Goal: Find specific fact: Find contact information

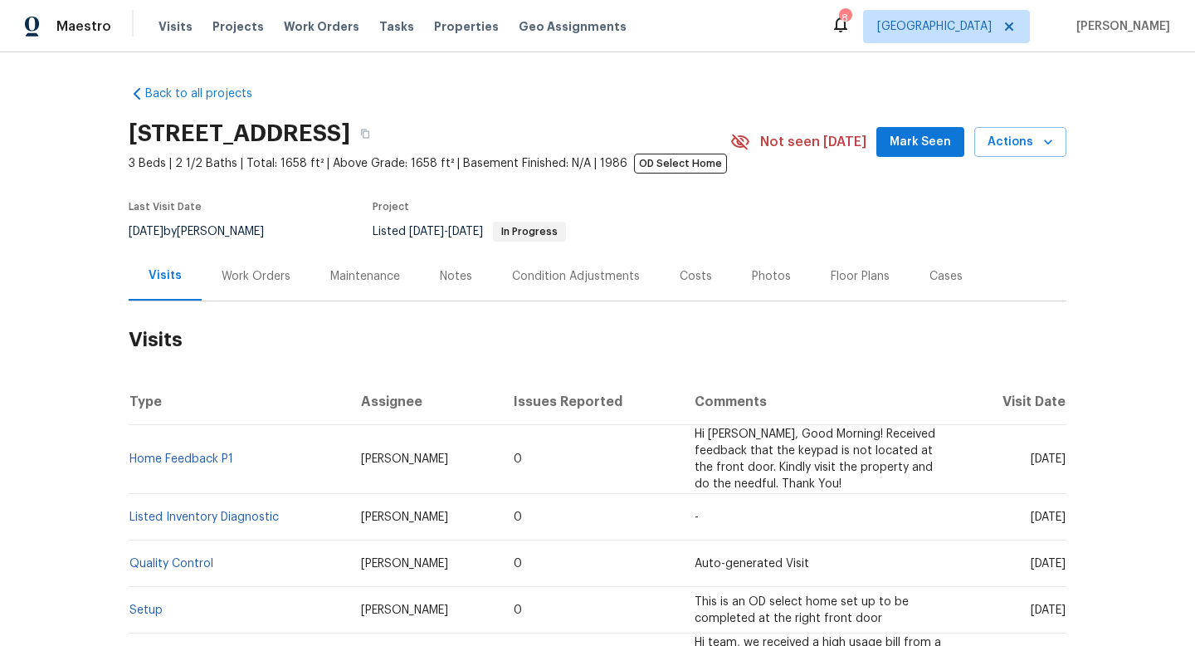
click at [246, 273] on div "Work Orders" at bounding box center [256, 276] width 69 height 17
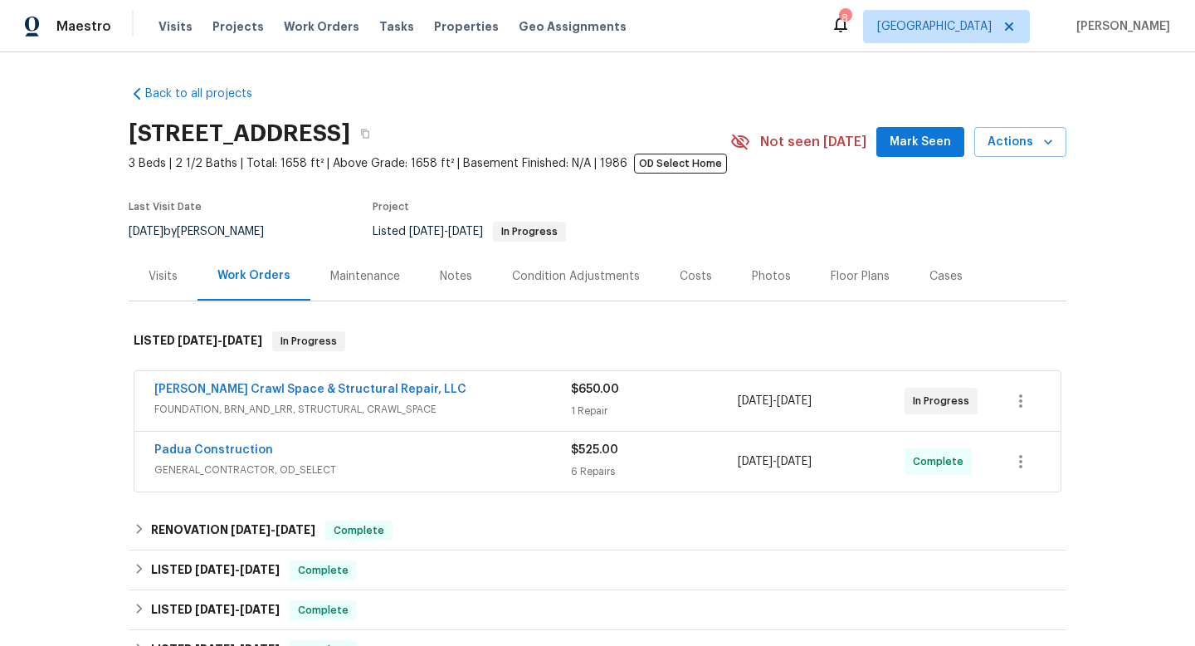
click at [169, 275] on div "Visits" at bounding box center [163, 276] width 29 height 17
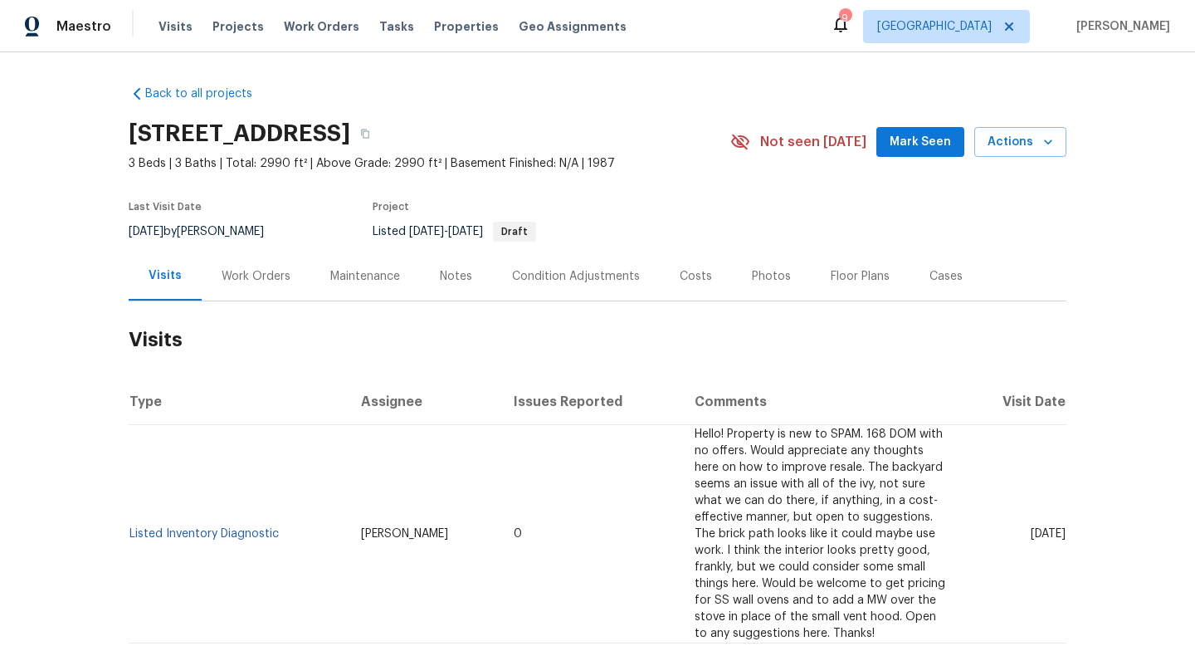
click at [254, 276] on div "Work Orders" at bounding box center [256, 276] width 69 height 17
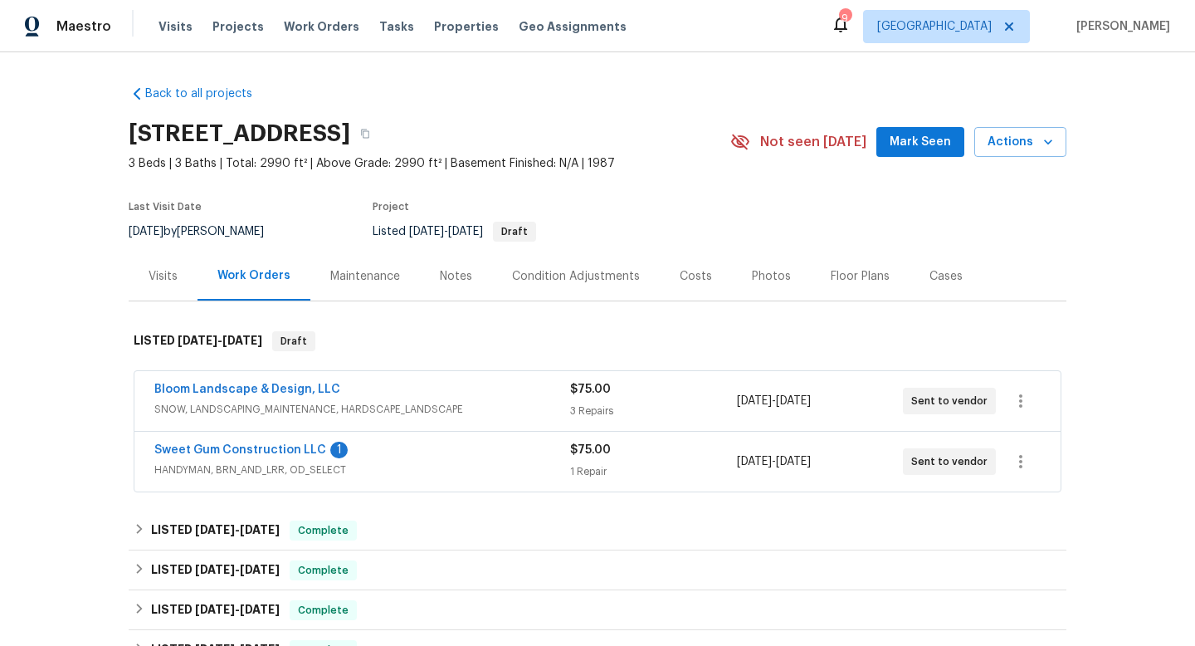
click at [398, 471] on span "HANDYMAN, BRN_AND_LRR, OD_SELECT" at bounding box center [362, 470] width 416 height 17
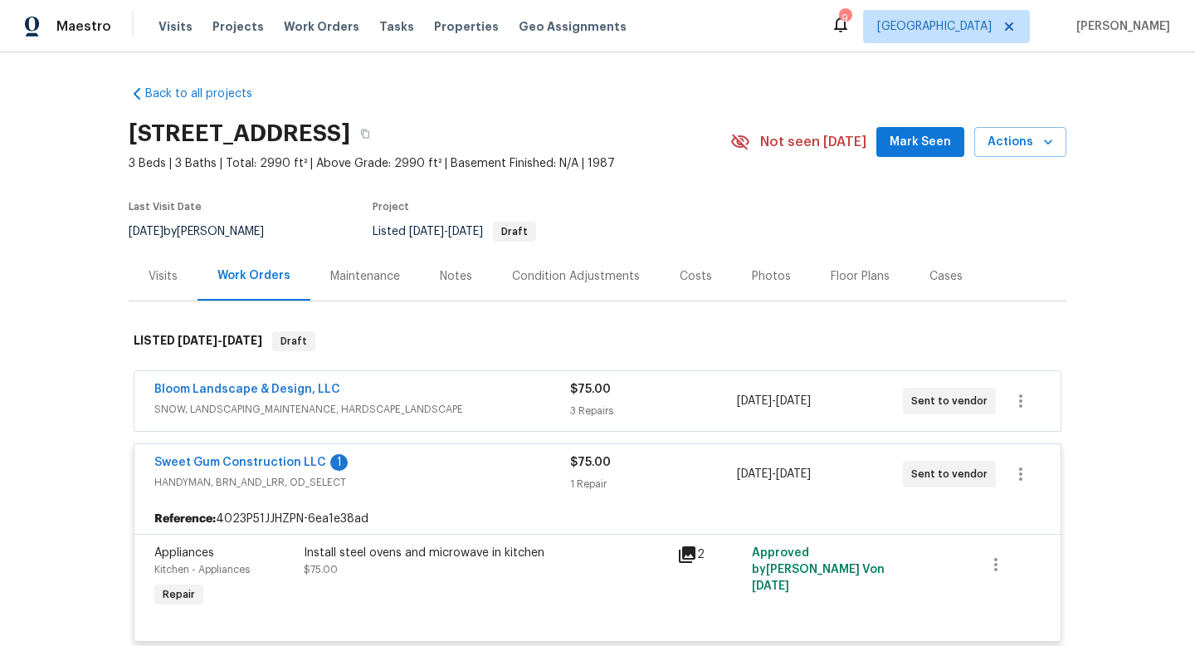
scroll to position [16, 0]
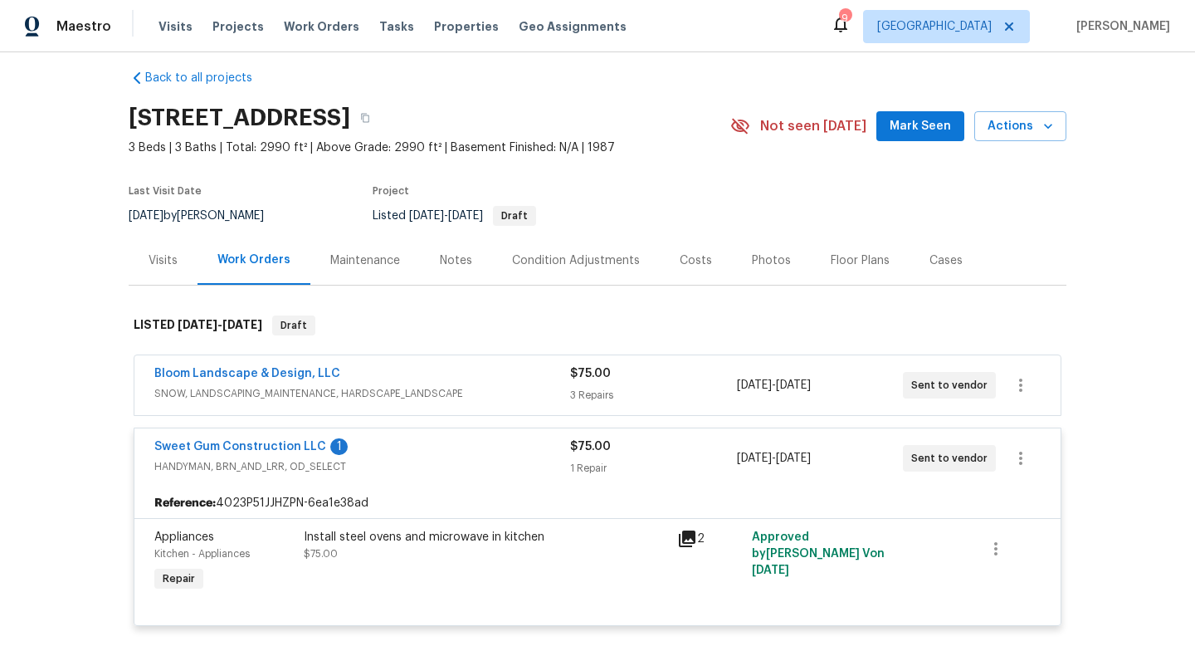
click at [477, 383] on div "Bloom Landscape & Design, LLC" at bounding box center [362, 375] width 416 height 20
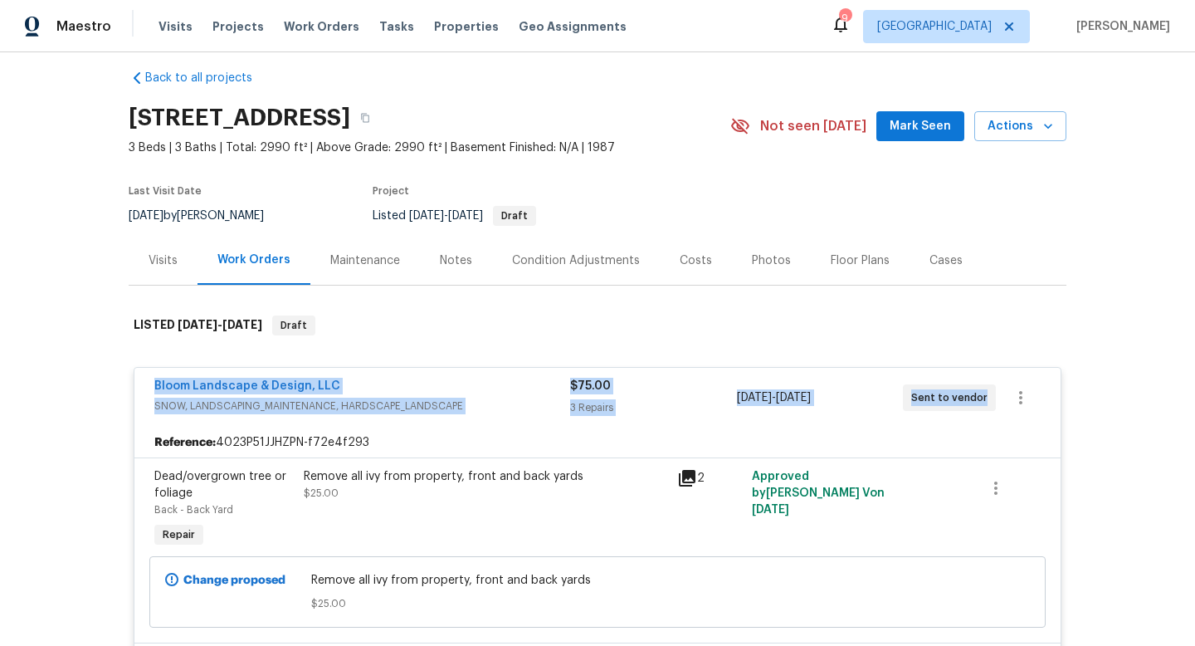
drag, startPoint x: 141, startPoint y: 381, endPoint x: 1018, endPoint y: 395, distance: 877.5
click at [1018, 395] on div "Bloom Landscape & Design, LLC SNOW, LANDSCAPING_MAINTENANCE, HARDSCAPE_LANDSCAP…" at bounding box center [597, 398] width 926 height 60
copy div "Bloom Landscape & Design, LLC SNOW, LANDSCAPING_MAINTENANCE, HARDSCAPE_LANDSCAP…"
